Goal: Task Accomplishment & Management: Use online tool/utility

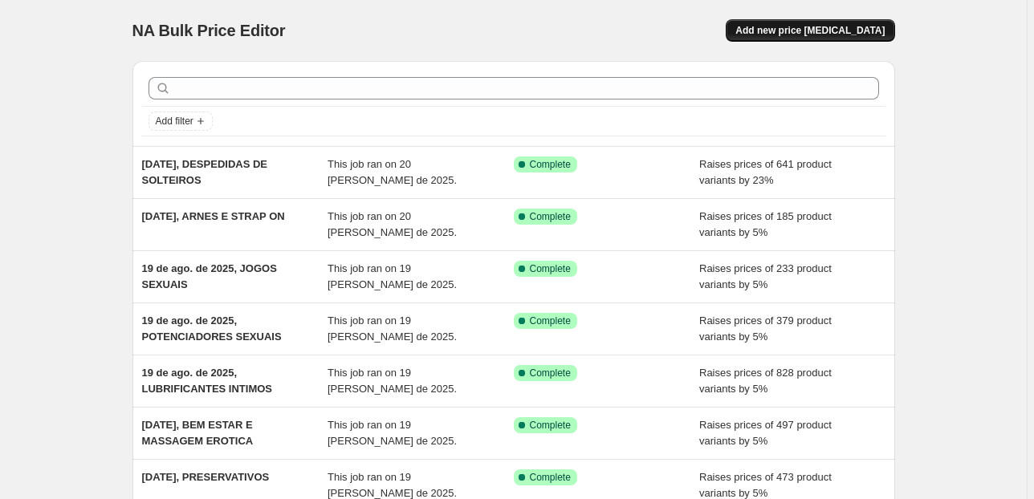
click at [854, 30] on span "Add new price [MEDICAL_DATA]" at bounding box center [809, 30] width 149 height 13
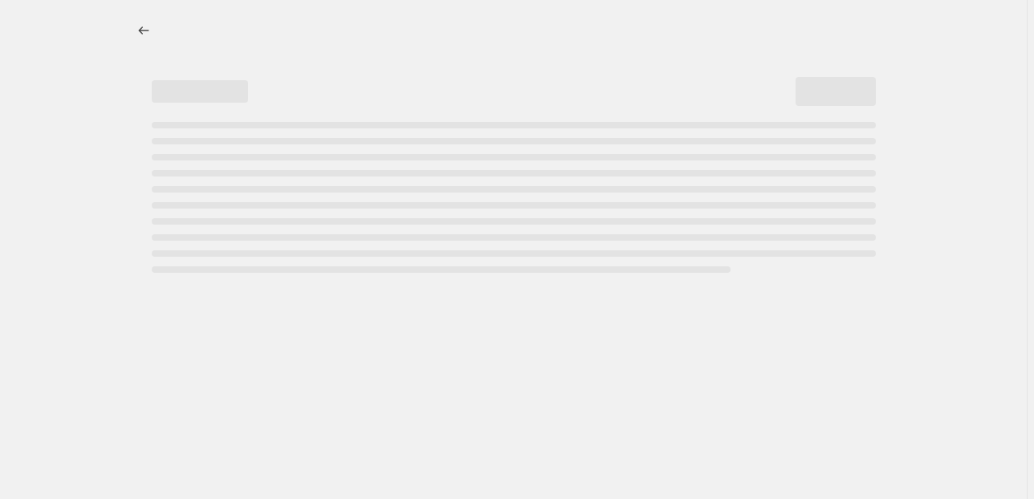
select select "percentage"
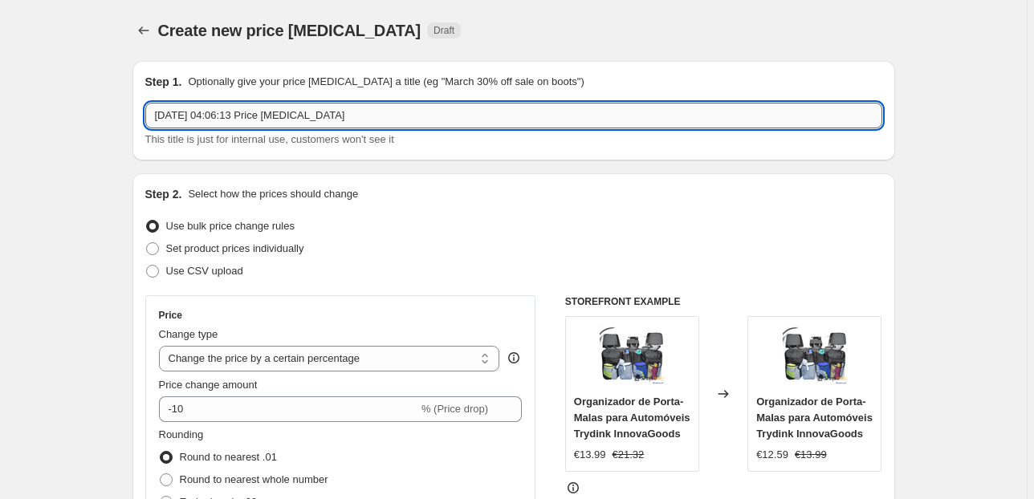
drag, startPoint x: 361, startPoint y: 113, endPoint x: 224, endPoint y: 109, distance: 137.3
click at [224, 109] on input "[DATE] 04:06:13 Price [MEDICAL_DATA]" at bounding box center [513, 116] width 737 height 26
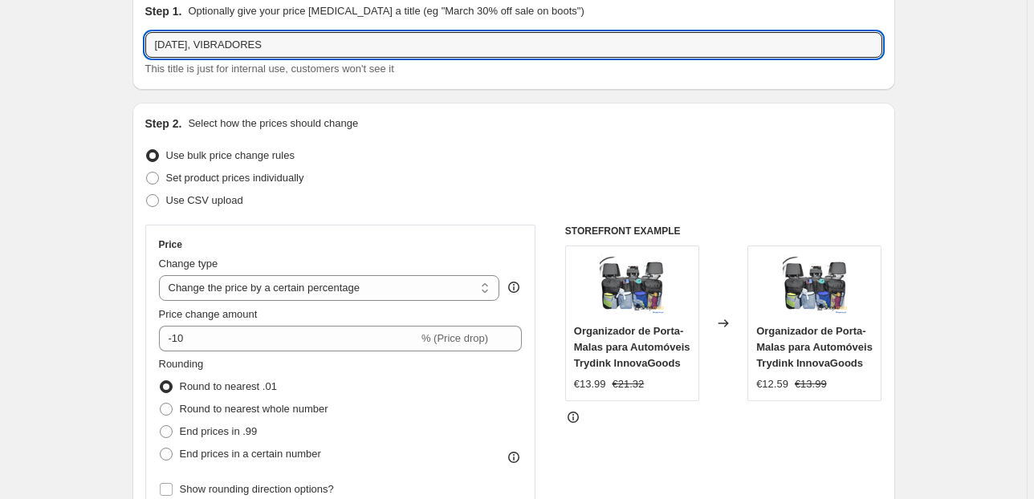
scroll to position [128, 0]
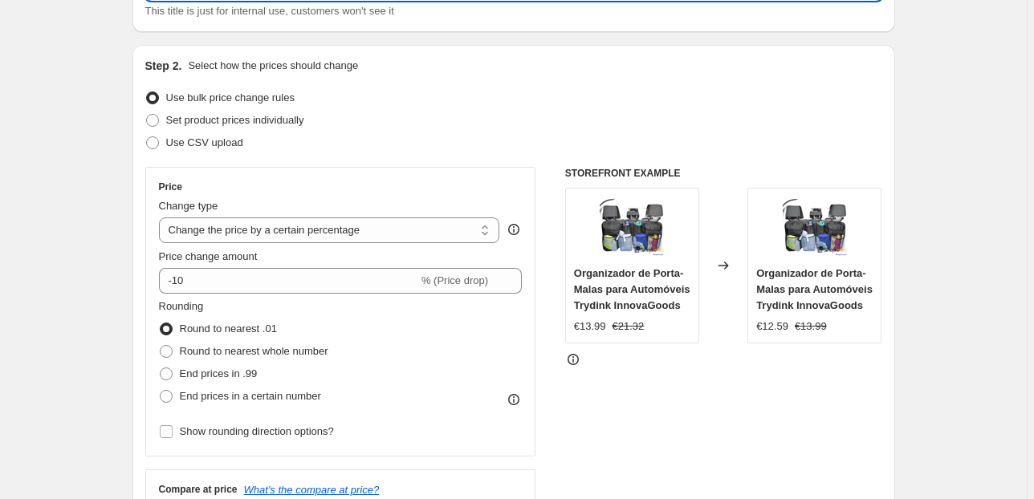
type input "[DATE], VIBRADORES"
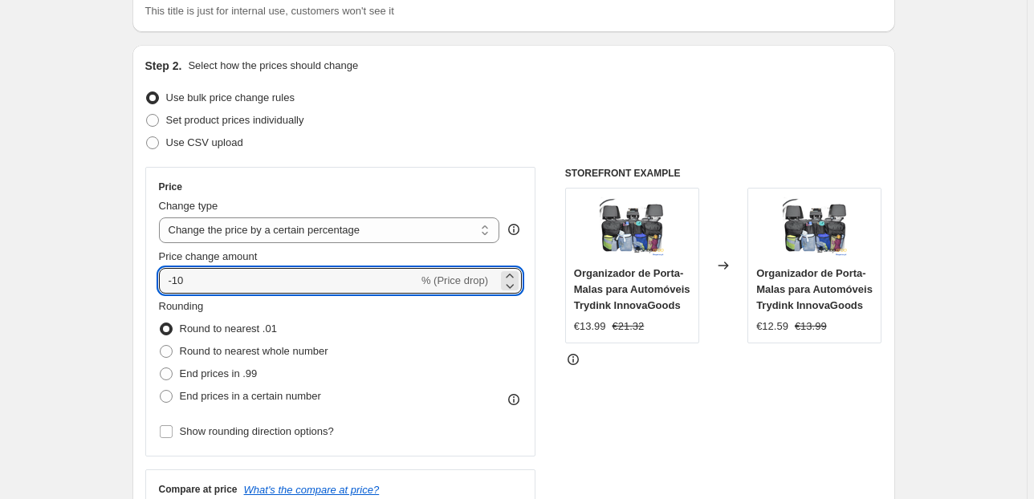
drag, startPoint x: 76, startPoint y: 287, endPoint x: -16, endPoint y: 287, distance: 92.3
click at [0, 287] on html "Home Settings Plans Skip to content Create new price [MEDICAL_DATA]. This page …" at bounding box center [517, 121] width 1034 height 499
type input "23"
click at [190, 392] on span "End prices in a certain number" at bounding box center [250, 396] width 141 height 12
click at [161, 391] on input "End prices in a certain number" at bounding box center [160, 390] width 1 height 1
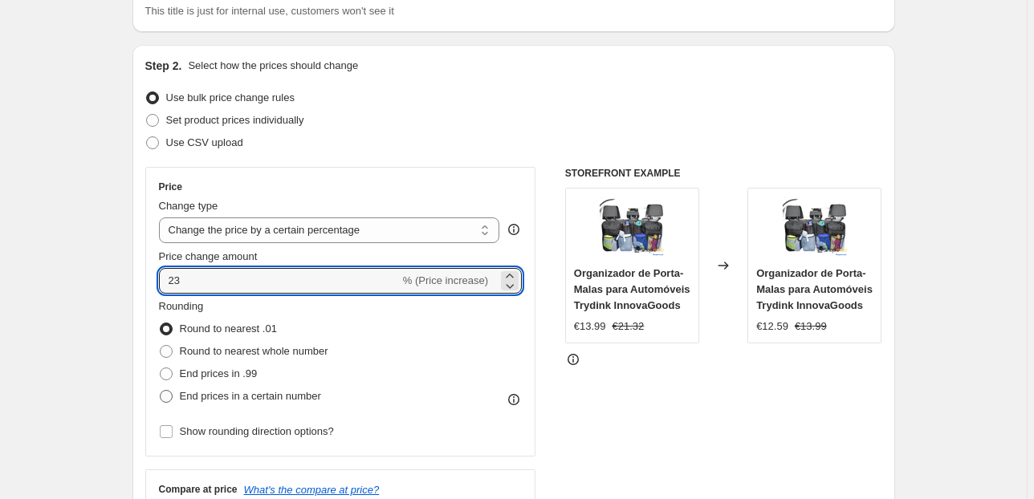
radio input "true"
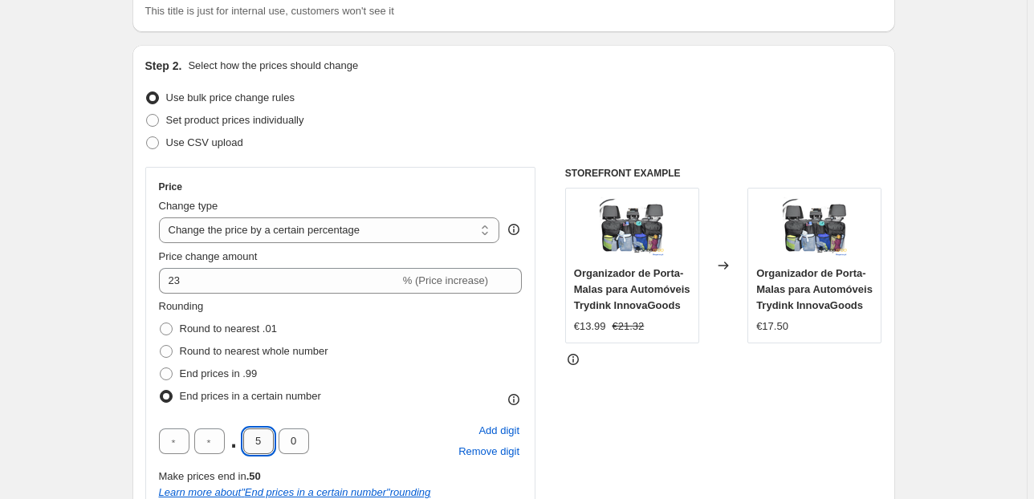
click at [262, 445] on input "5" at bounding box center [258, 442] width 30 height 26
type input "9"
type input "5"
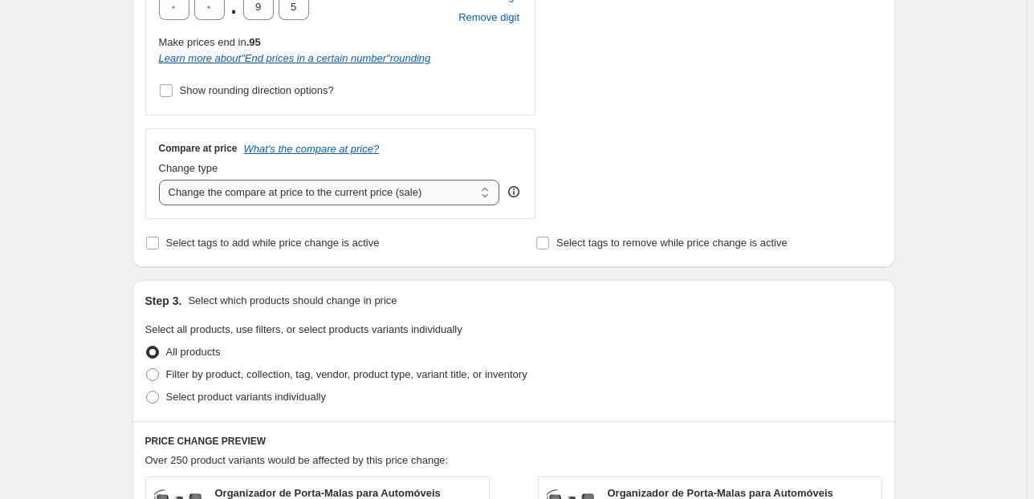
scroll to position [578, 0]
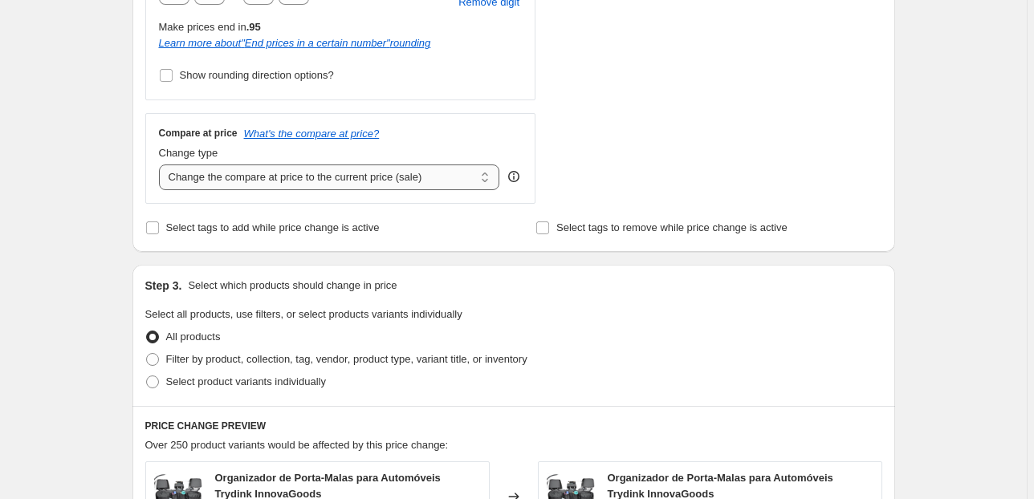
click at [234, 186] on select "Change the compare at price to the current price (sale) Change the compare at p…" at bounding box center [329, 178] width 341 height 26
select select "pp"
click at [161, 165] on select "Change the compare at price to the current price (sale) Change the compare at p…" at bounding box center [329, 178] width 341 height 26
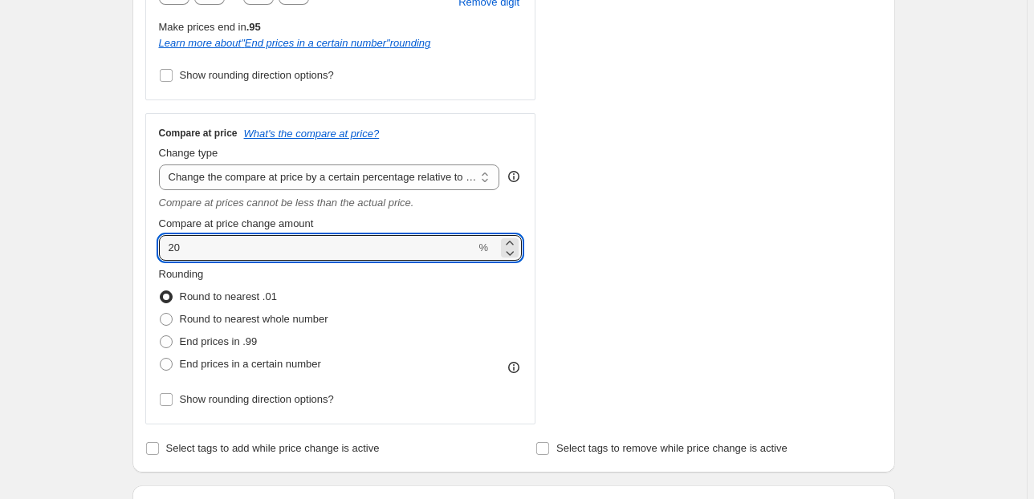
drag, startPoint x: 183, startPoint y: 249, endPoint x: 151, endPoint y: 246, distance: 32.2
click at [155, 246] on div "Compare at price What's the compare at price? Change type Change the compare at…" at bounding box center [340, 268] width 391 height 311
type input "50"
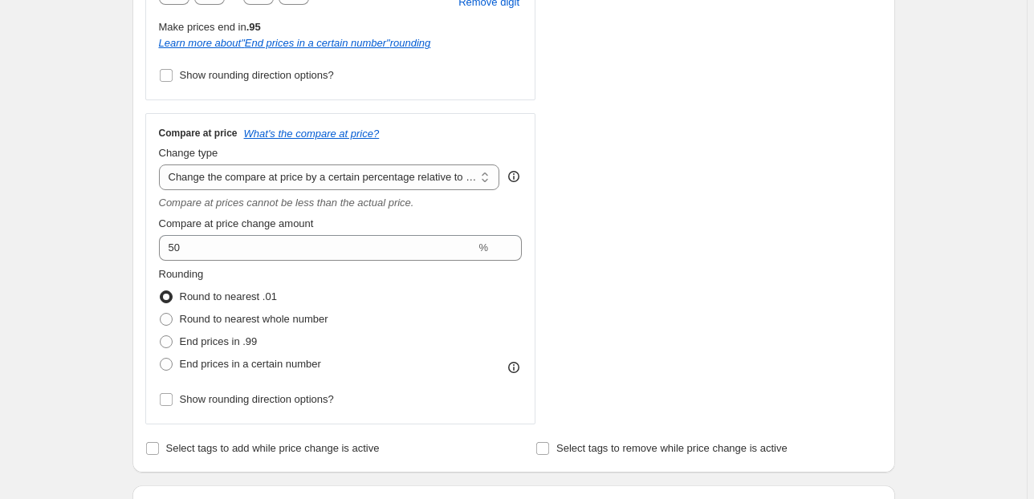
click at [107, 214] on div "Create new price [MEDICAL_DATA]. This page is ready Create new price [MEDICAL_D…" at bounding box center [513, 391] width 1026 height 1939
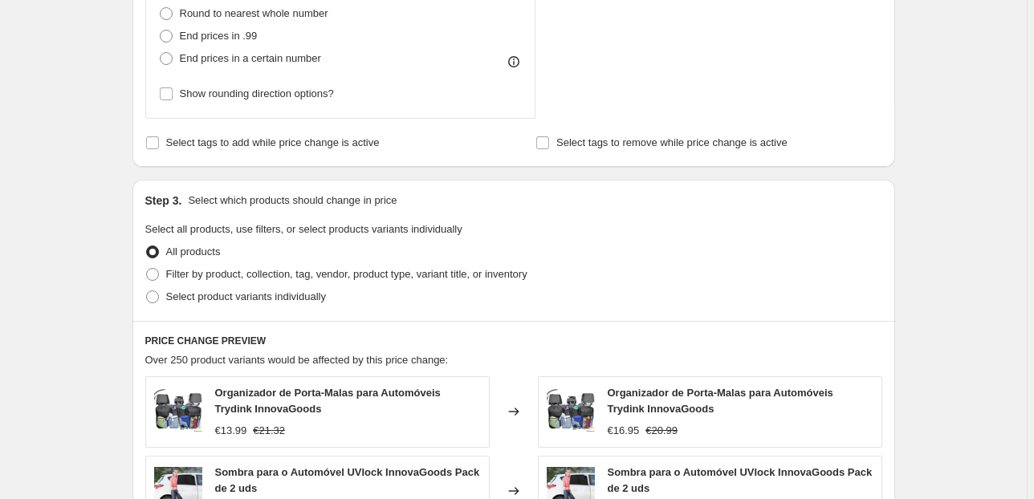
scroll to position [899, 0]
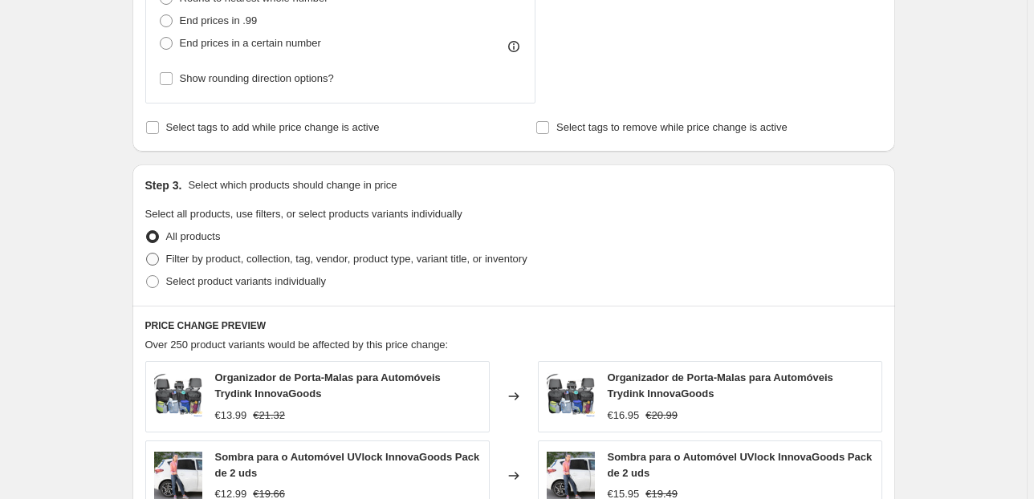
click at [168, 263] on label "Filter by product, collection, tag, vendor, product type, variant title, or inv…" at bounding box center [336, 259] width 382 height 22
click at [147, 254] on input "Filter by product, collection, tag, vendor, product type, variant title, or inv…" at bounding box center [146, 253] width 1 height 1
radio input "true"
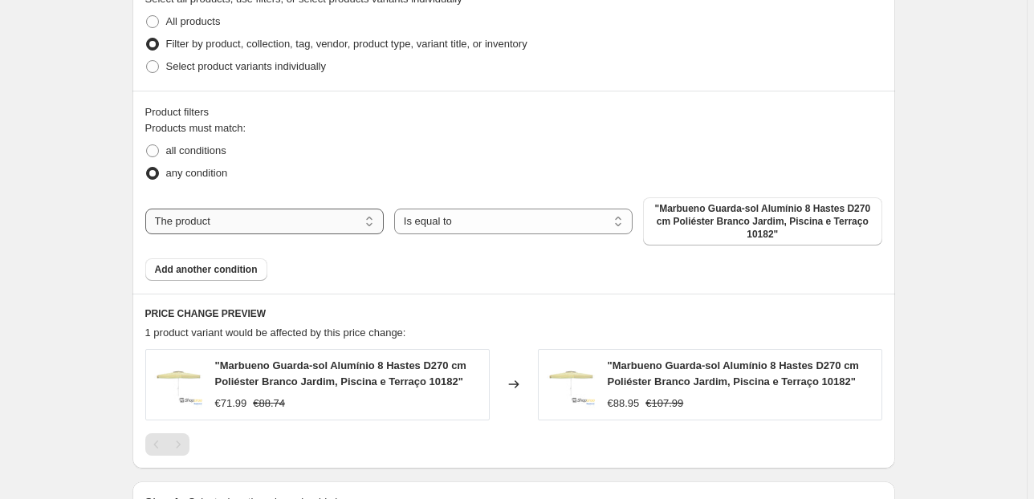
scroll to position [1156, 0]
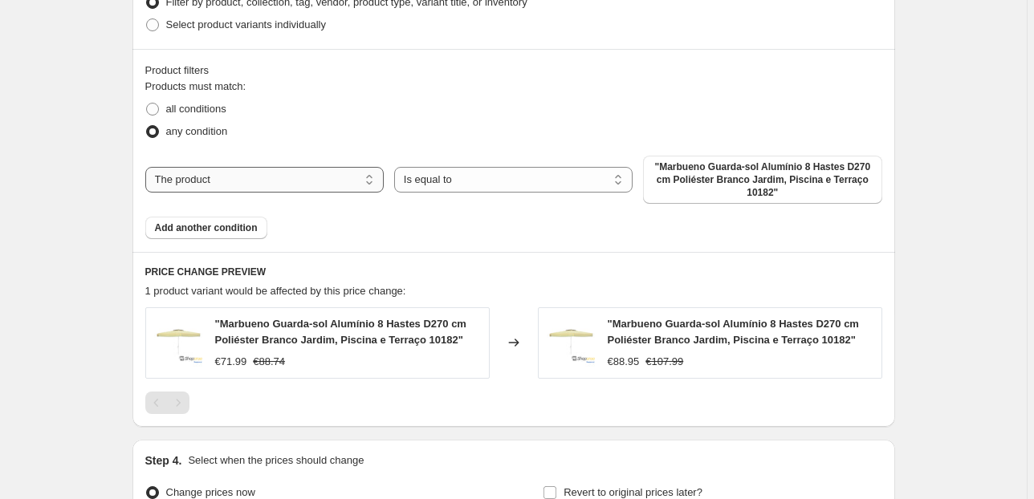
drag, startPoint x: 289, startPoint y: 187, endPoint x: 277, endPoint y: 191, distance: 12.7
click at [289, 187] on select "The product The product's collection The product's tag The product's vendor The…" at bounding box center [264, 180] width 238 height 26
select select "collection"
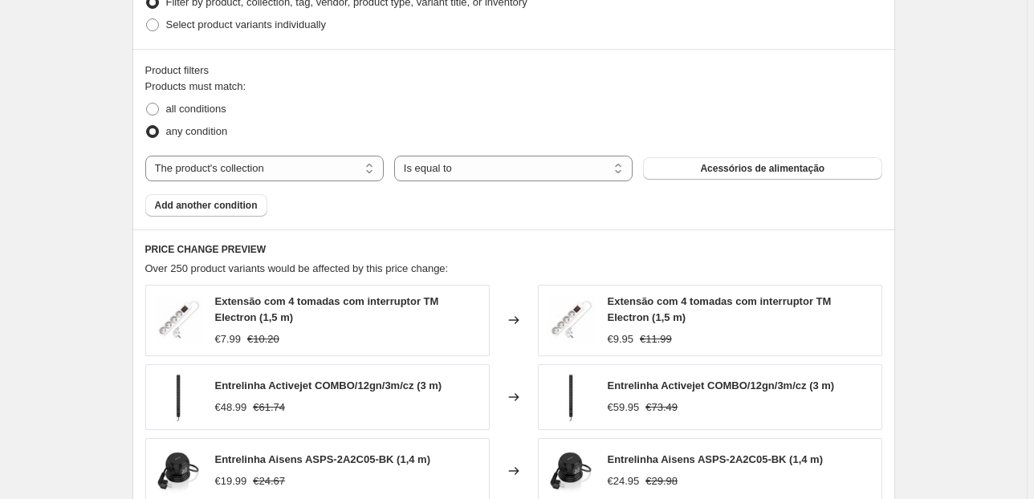
click at [729, 173] on span "Acessórios de alimentação" at bounding box center [762, 168] width 124 height 13
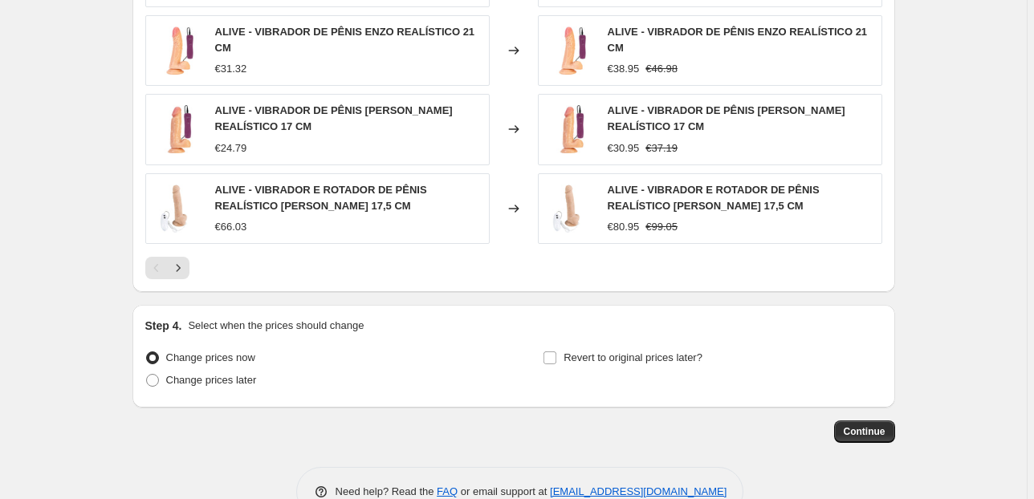
scroll to position [1617, 0]
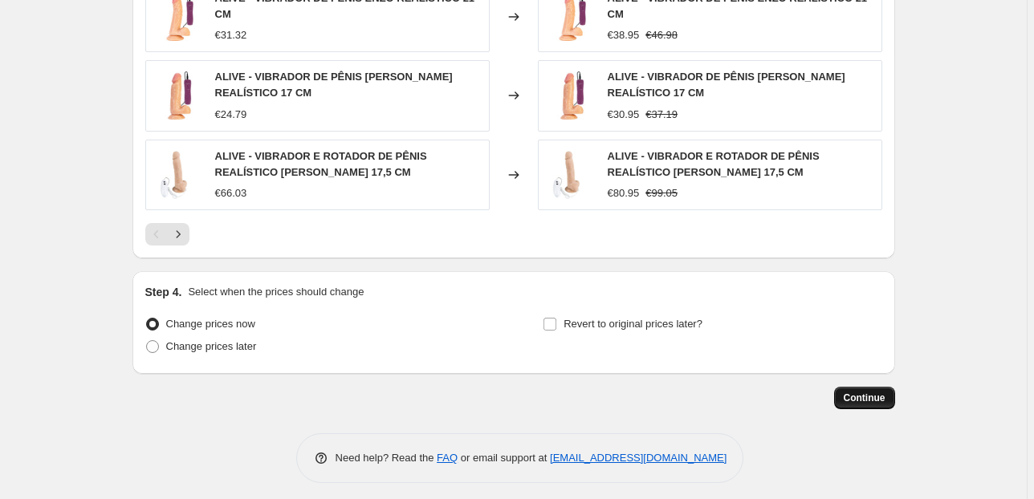
click at [880, 393] on span "Continue" at bounding box center [865, 398] width 42 height 13
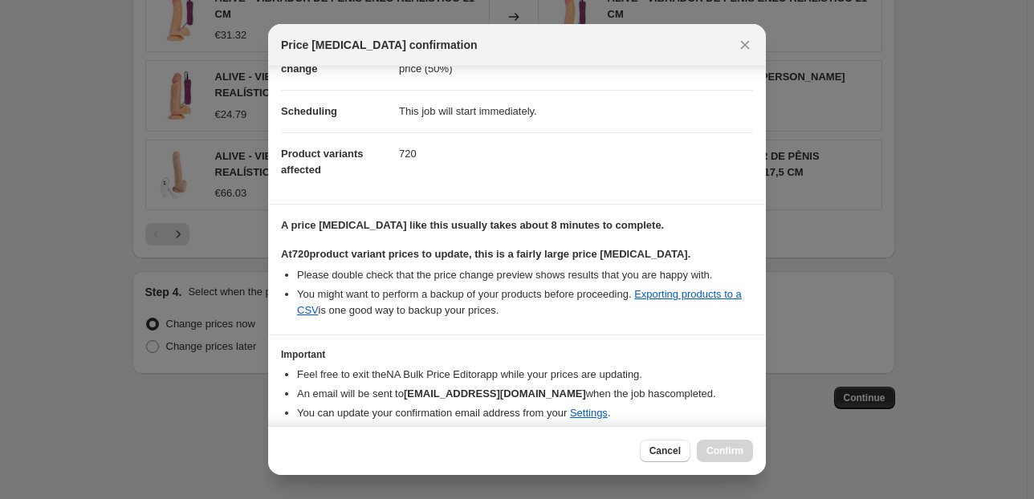
scroll to position [164, 0]
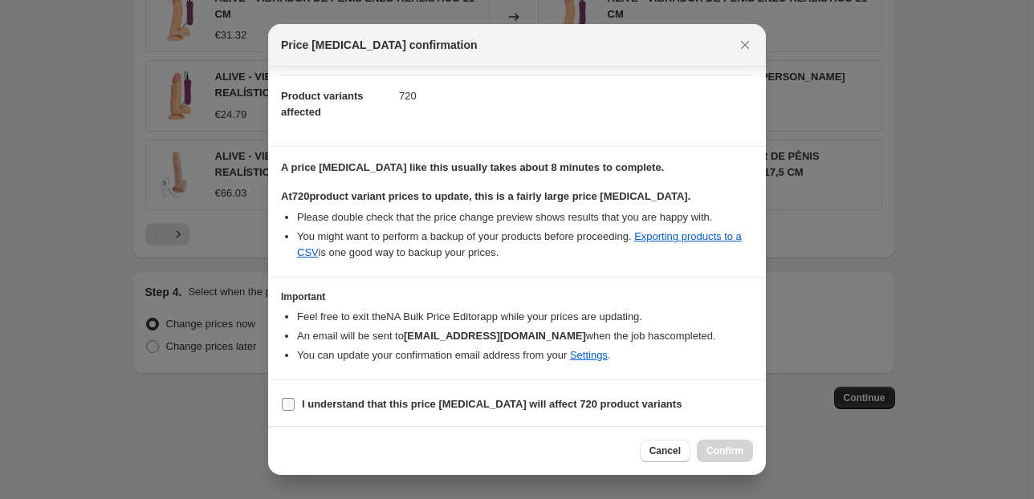
click at [352, 400] on b "I understand that this price [MEDICAL_DATA] will affect 720 product variants" at bounding box center [492, 404] width 380 height 12
click at [295, 400] on input "I understand that this price [MEDICAL_DATA] will affect 720 product variants" at bounding box center [288, 404] width 13 height 13
checkbox input "true"
click at [707, 444] on button "Confirm" at bounding box center [725, 451] width 56 height 22
